Goal: Check status: Check status

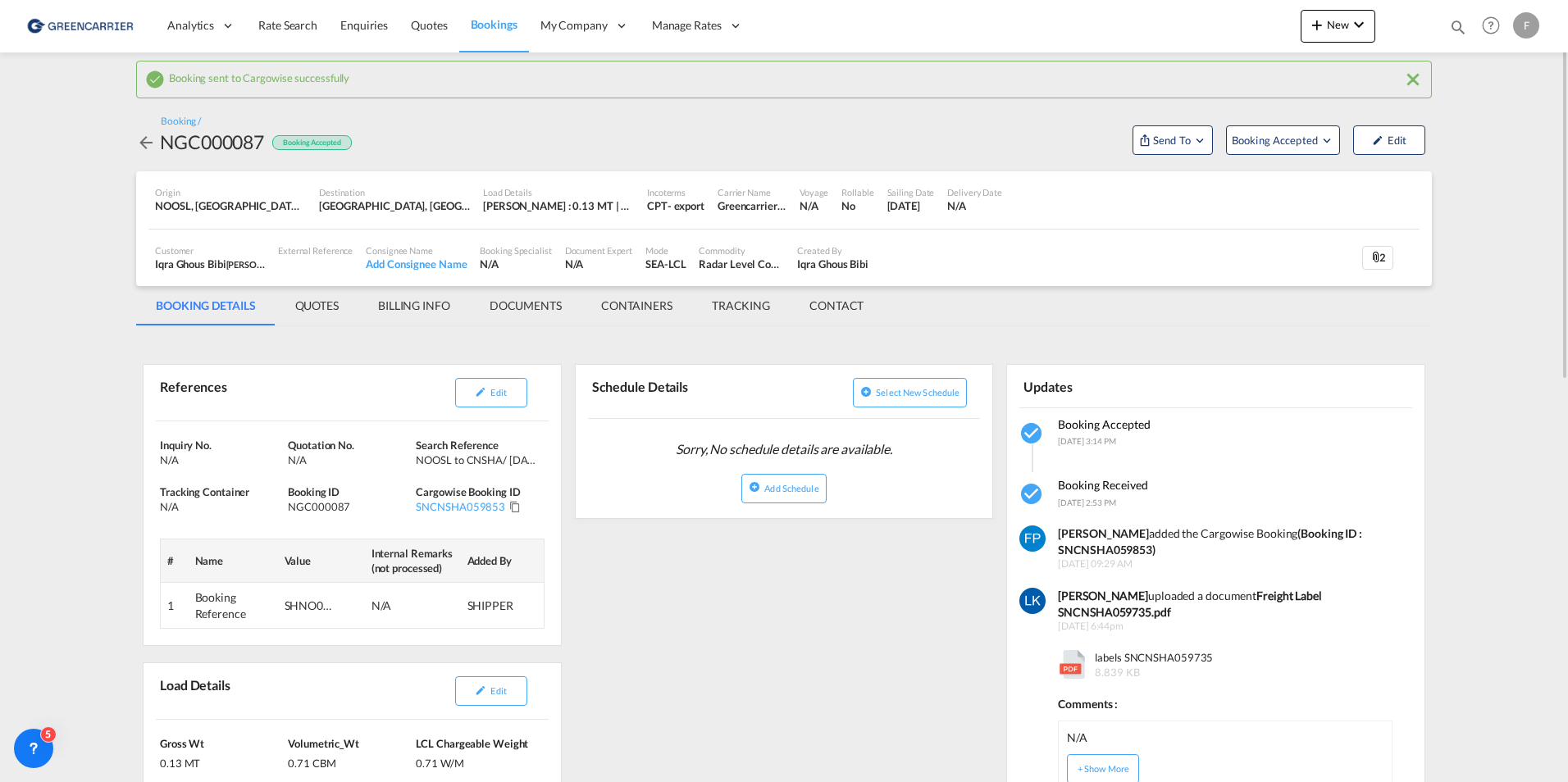
click at [142, 148] on md-icon "icon-arrow-left" at bounding box center [146, 142] width 20 height 20
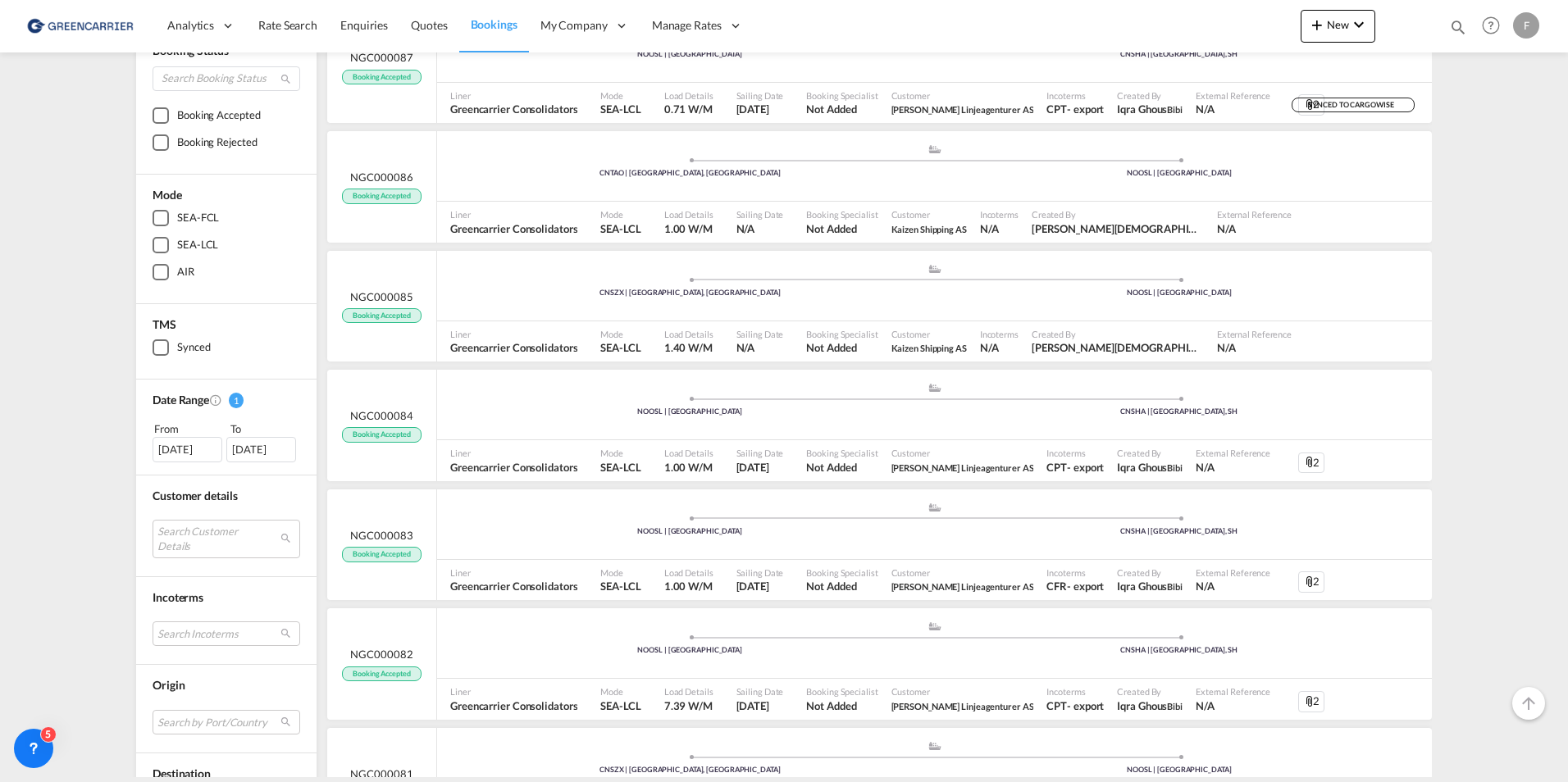
scroll to position [82, 0]
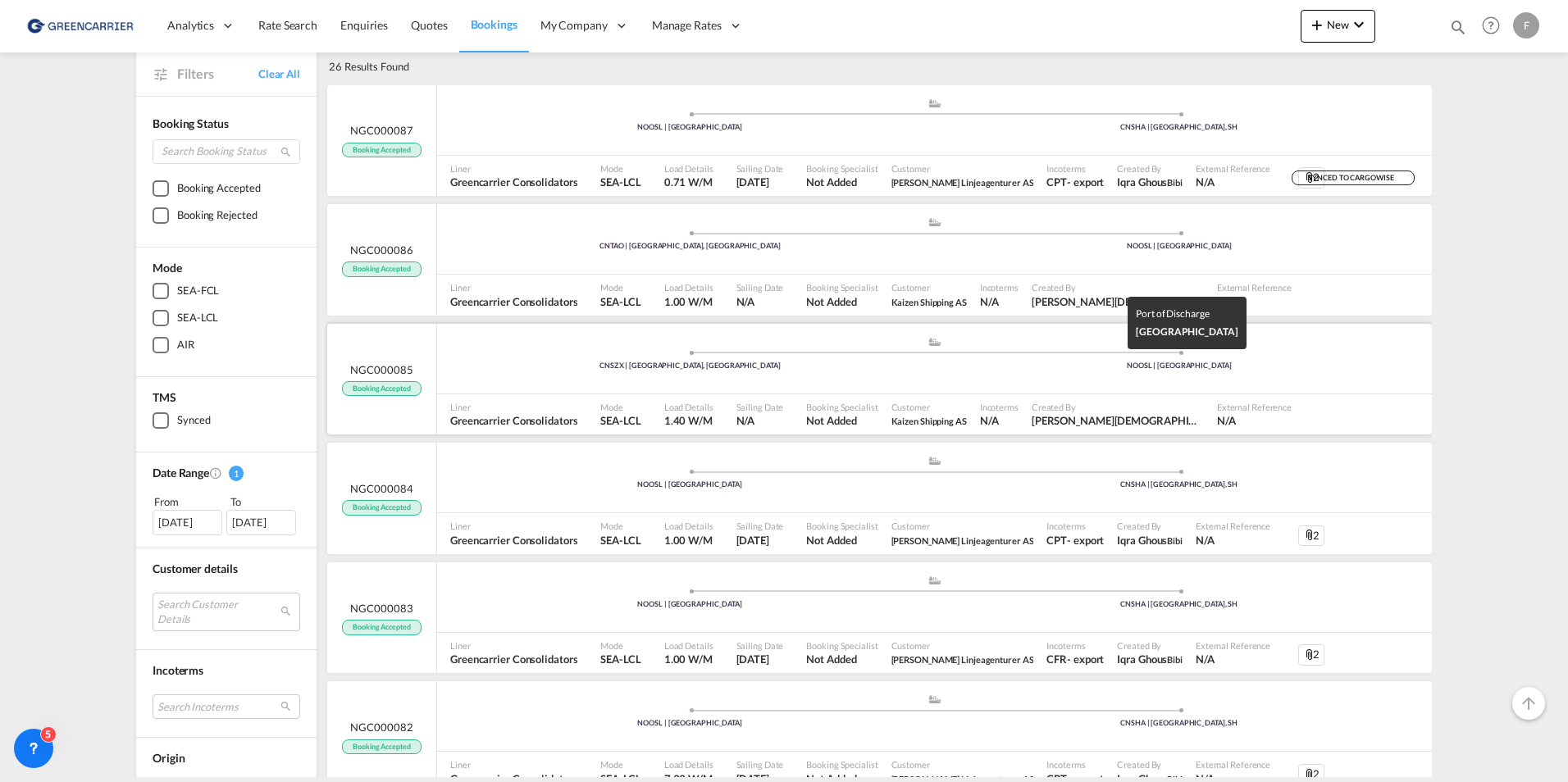
click at [1297, 366] on div "NOOSL | [GEOGRAPHIC_DATA]" at bounding box center [1179, 366] width 489 height 10
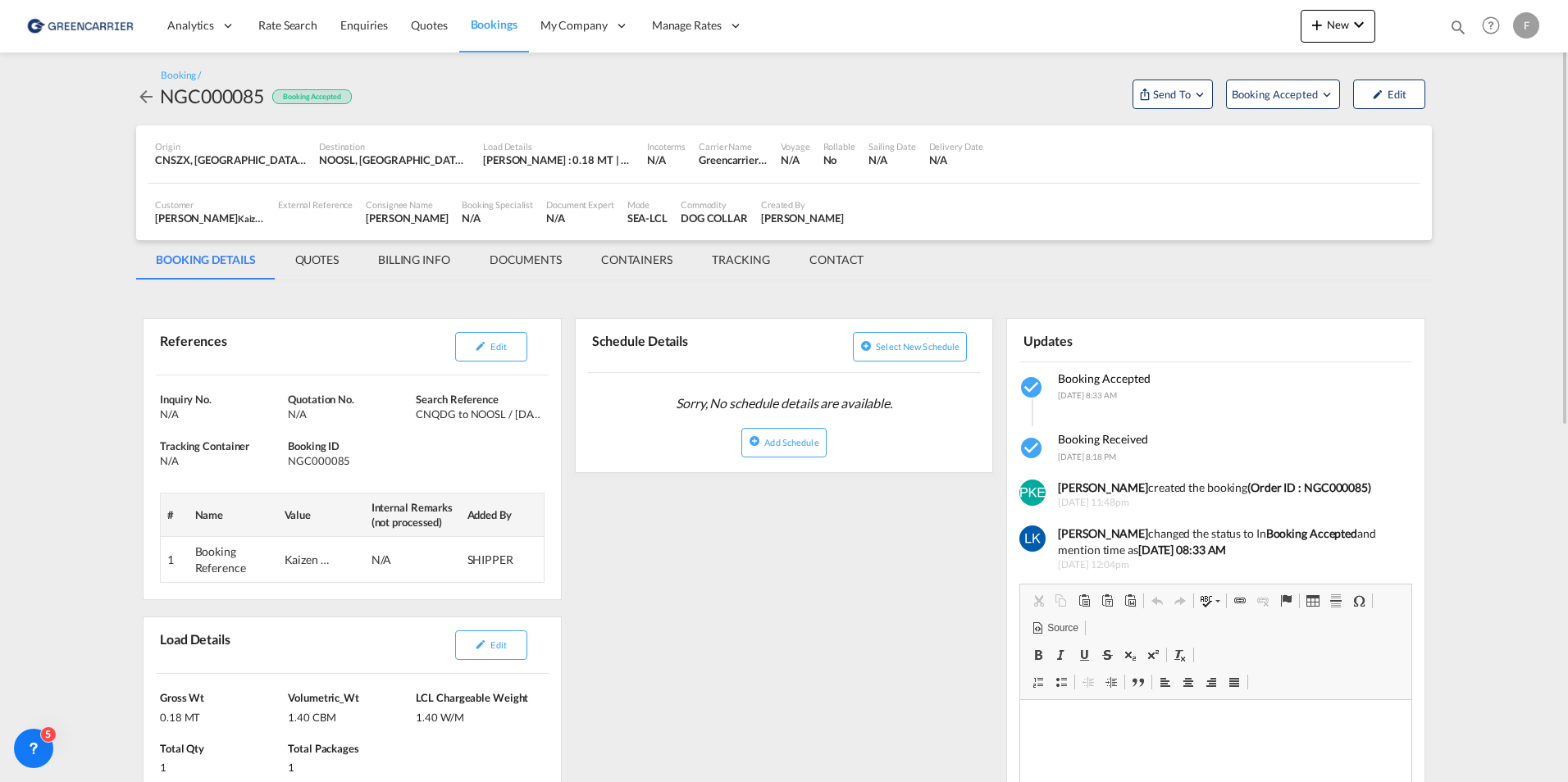
scroll to position [82, 0]
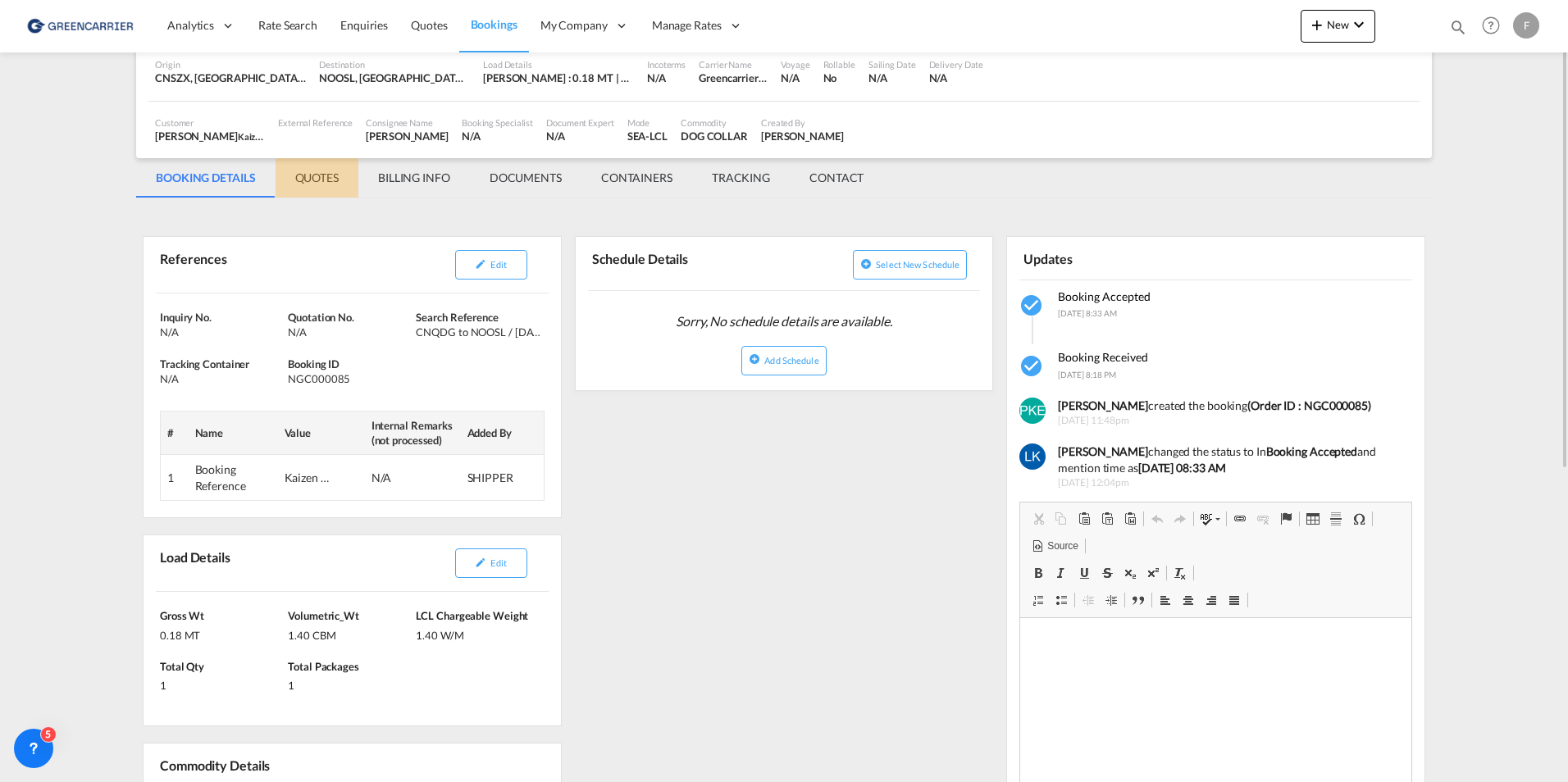
click at [338, 179] on md-tab-item "QUOTES" at bounding box center [317, 178] width 83 height 40
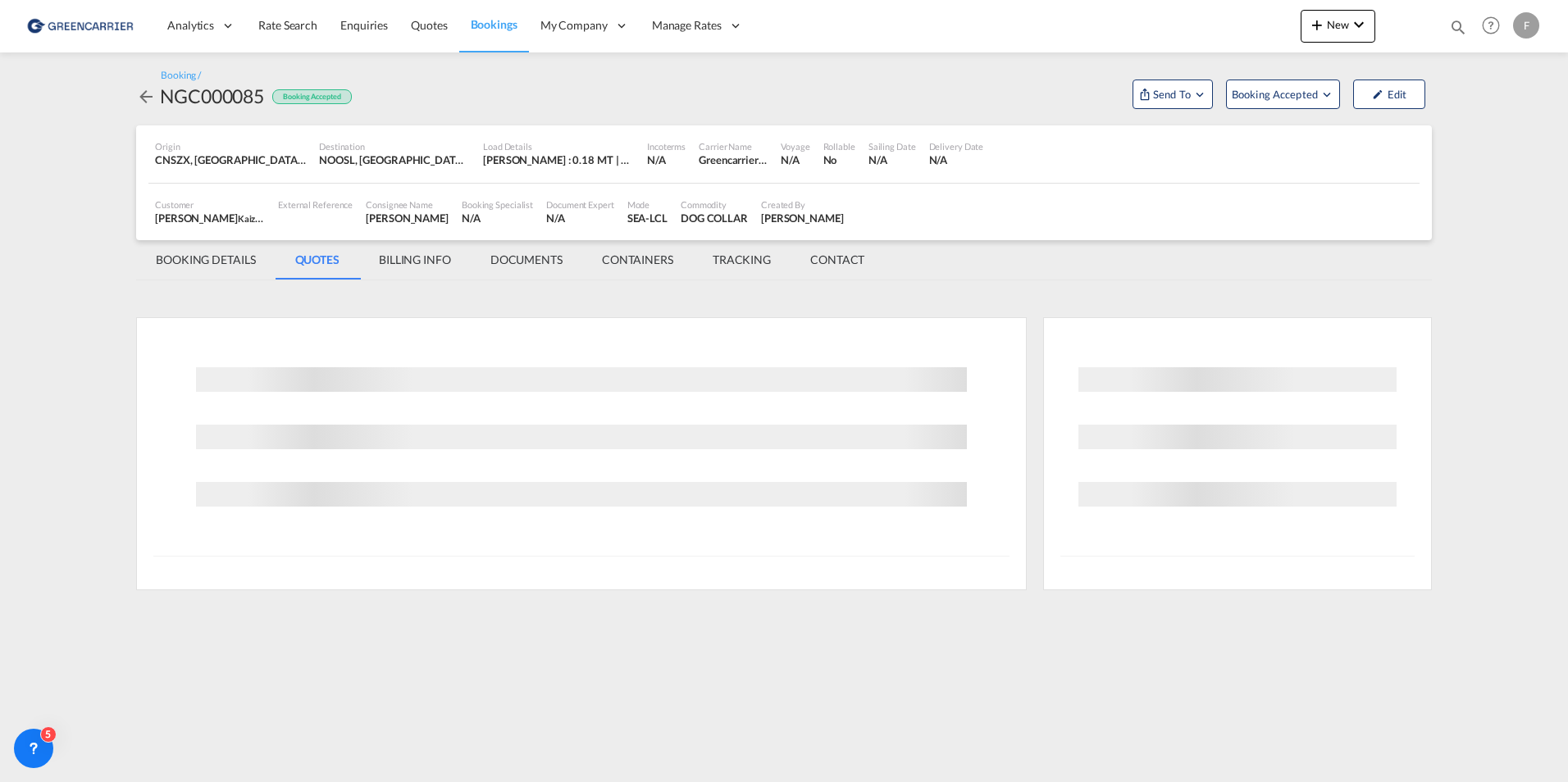
scroll to position [0, 0]
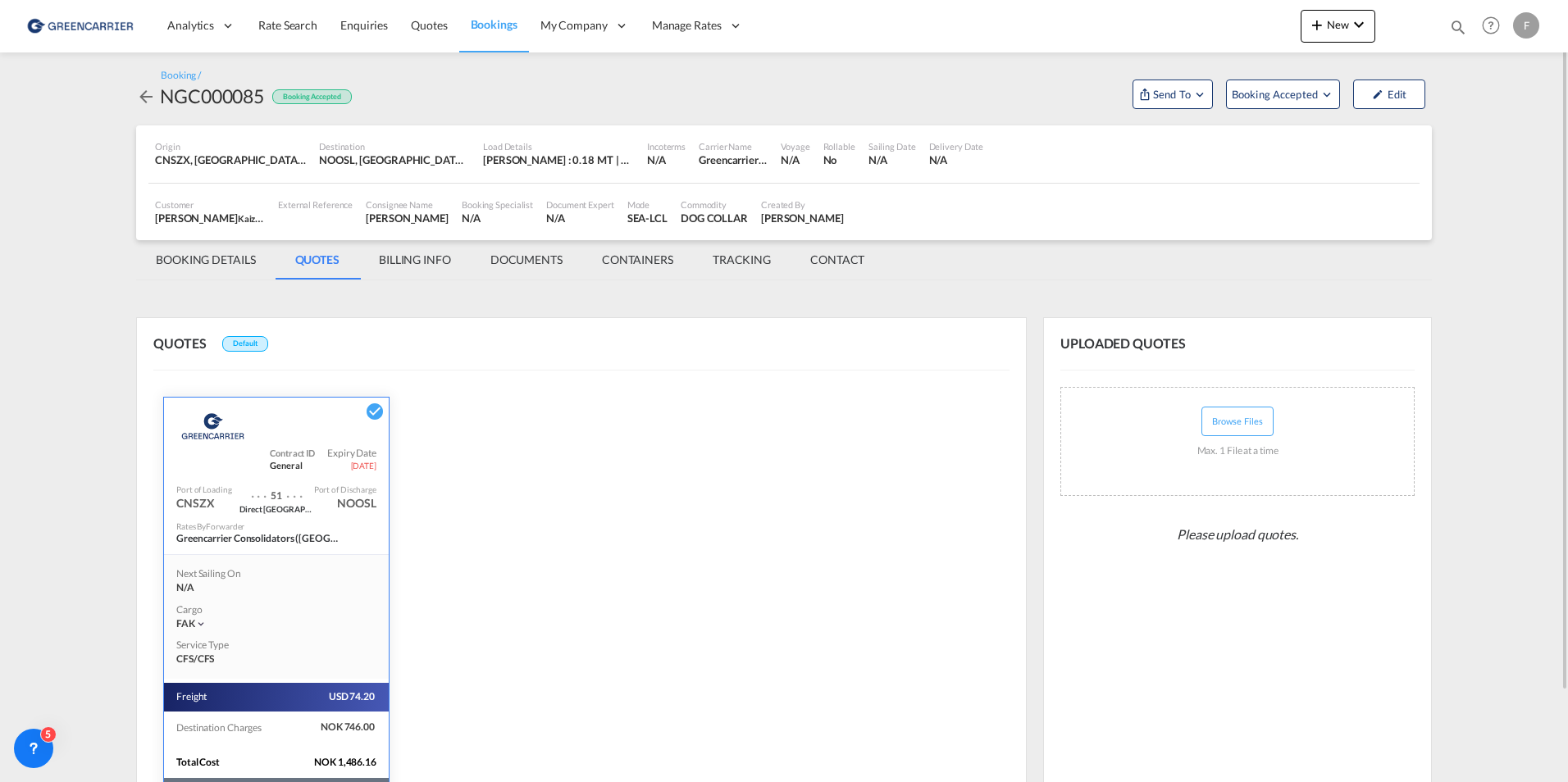
click at [224, 266] on md-tab-item "BOOKING DETAILS" at bounding box center [206, 260] width 140 height 40
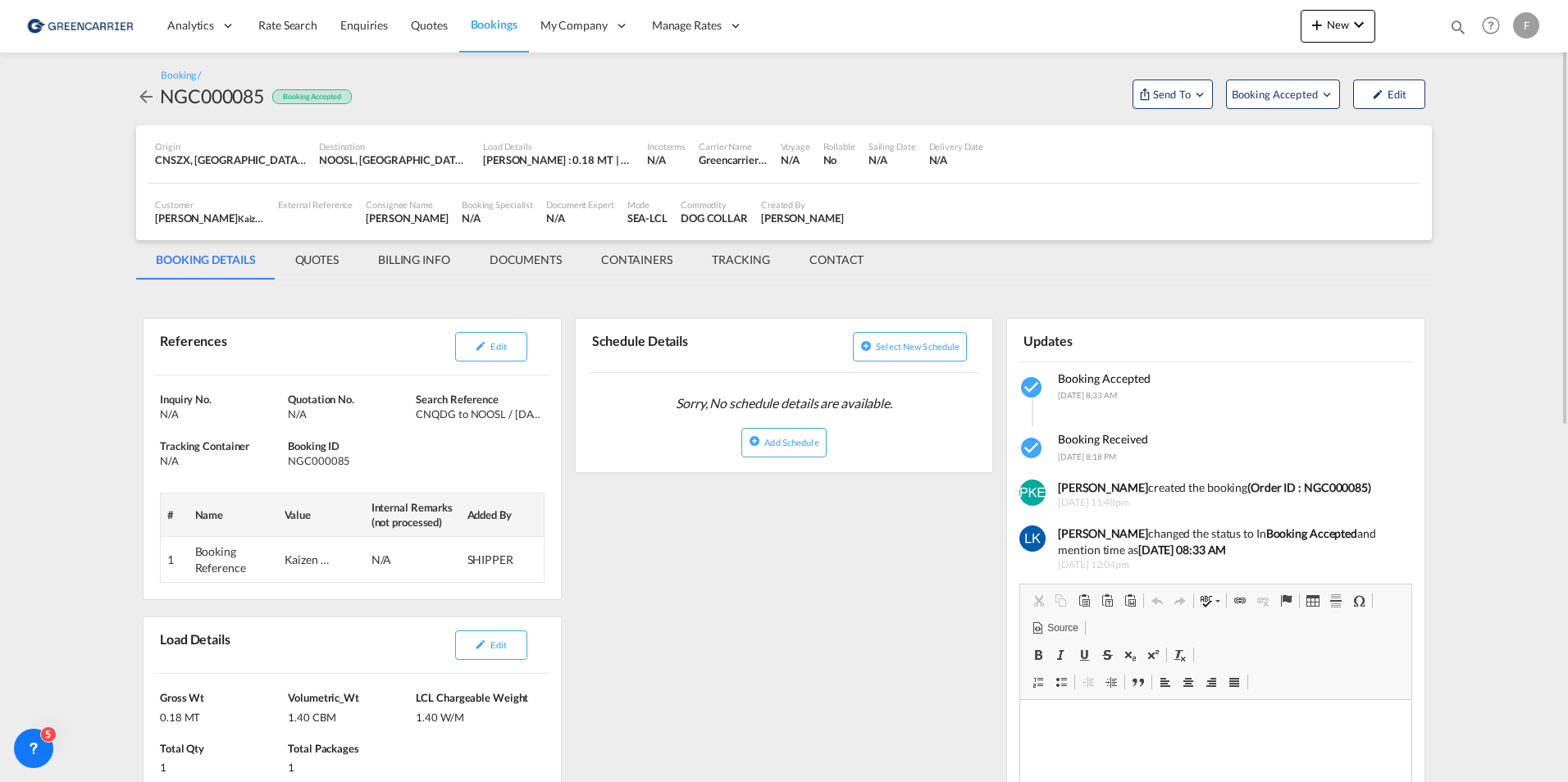
click at [154, 97] on md-icon "icon-arrow-left" at bounding box center [146, 97] width 20 height 20
